Goal: Find specific page/section: Find specific page/section

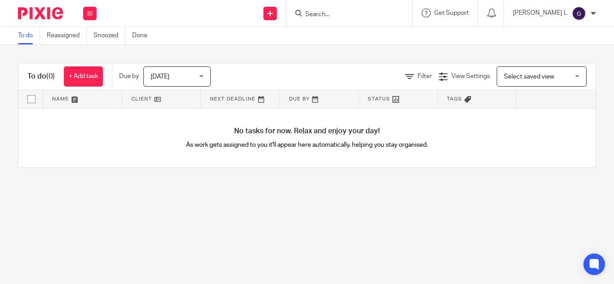
click at [354, 17] on input "Search" at bounding box center [344, 15] width 81 height 8
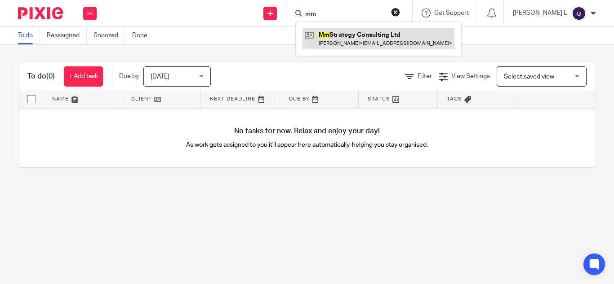
type input "mm"
click at [362, 40] on link at bounding box center [378, 38] width 152 height 21
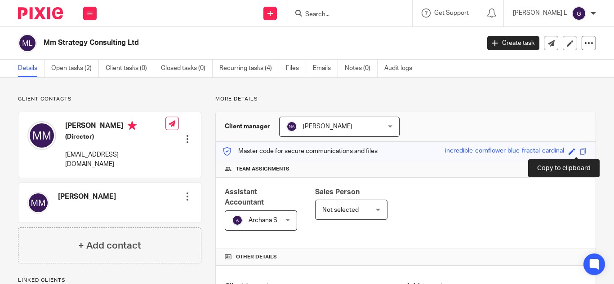
click at [580, 151] on span at bounding box center [583, 151] width 7 height 7
click at [580, 152] on span at bounding box center [583, 151] width 7 height 7
click at [580, 153] on span at bounding box center [583, 151] width 7 height 7
